Goal: Task Accomplishment & Management: Complete application form

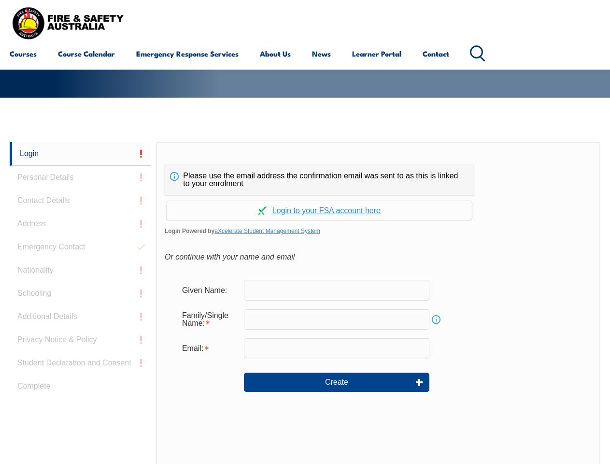
scroll to position [150, 0]
click at [305, 157] on div "Please use the email address the confirmation email was sent to as this is link…" at bounding box center [378, 344] width 445 height 405
click at [305, 303] on form "Given Name: Family/Single Name: Info Email: Create" at bounding box center [378, 342] width 427 height 145
click at [80, 154] on link "Login" at bounding box center [80, 154] width 141 height 24
click at [80, 177] on div "Login Personal Details Contact Details Address Emergency Contact Nationality Sc…" at bounding box center [83, 383] width 146 height 483
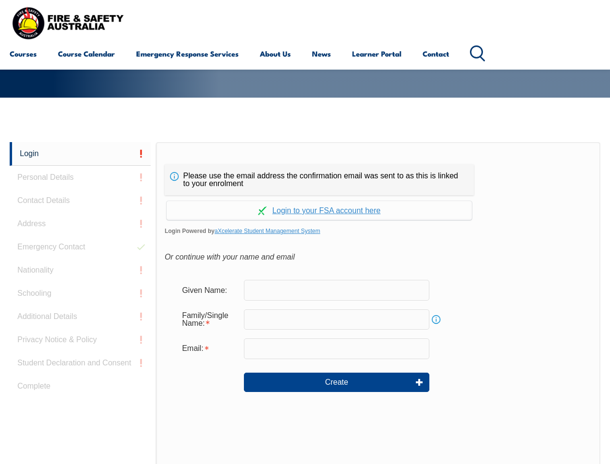
click at [80, 201] on div "Login Personal Details Contact Details Address Emergency Contact Nationality Sc…" at bounding box center [83, 383] width 146 height 483
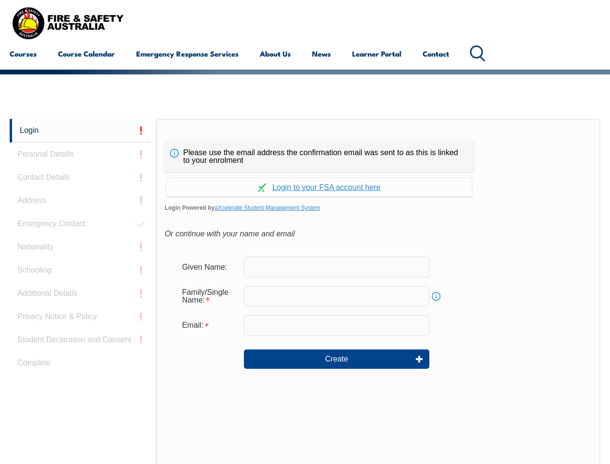
click at [80, 224] on div "Login Personal Details Contact Details Address Emergency Contact Nationality Sc…" at bounding box center [83, 360] width 146 height 483
click at [80, 247] on div "Login Personal Details Contact Details Address Emergency Contact Nationality Sc…" at bounding box center [83, 360] width 146 height 483
click at [80, 270] on div "Login Personal Details Contact Details Address Emergency Contact Nationality Sc…" at bounding box center [83, 360] width 146 height 483
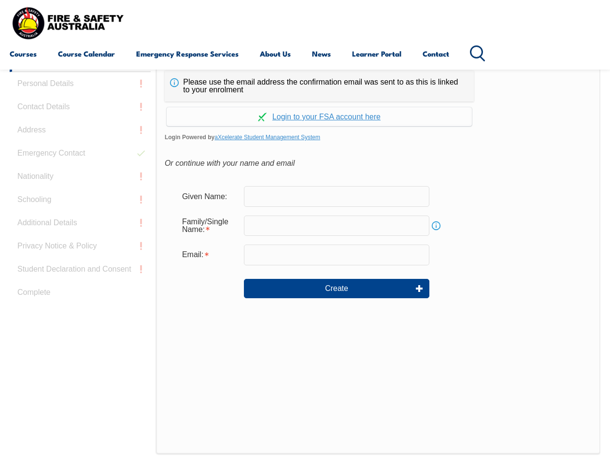
click at [80, 293] on div "Login Personal Details Contact Details Address Emergency Contact Nationality Sc…" at bounding box center [83, 289] width 146 height 483
click at [80, 316] on div "Login Personal Details Contact Details Address Emergency Contact Nationality Sc…" at bounding box center [83, 289] width 146 height 483
